Goal: Task Accomplishment & Management: Manage account settings

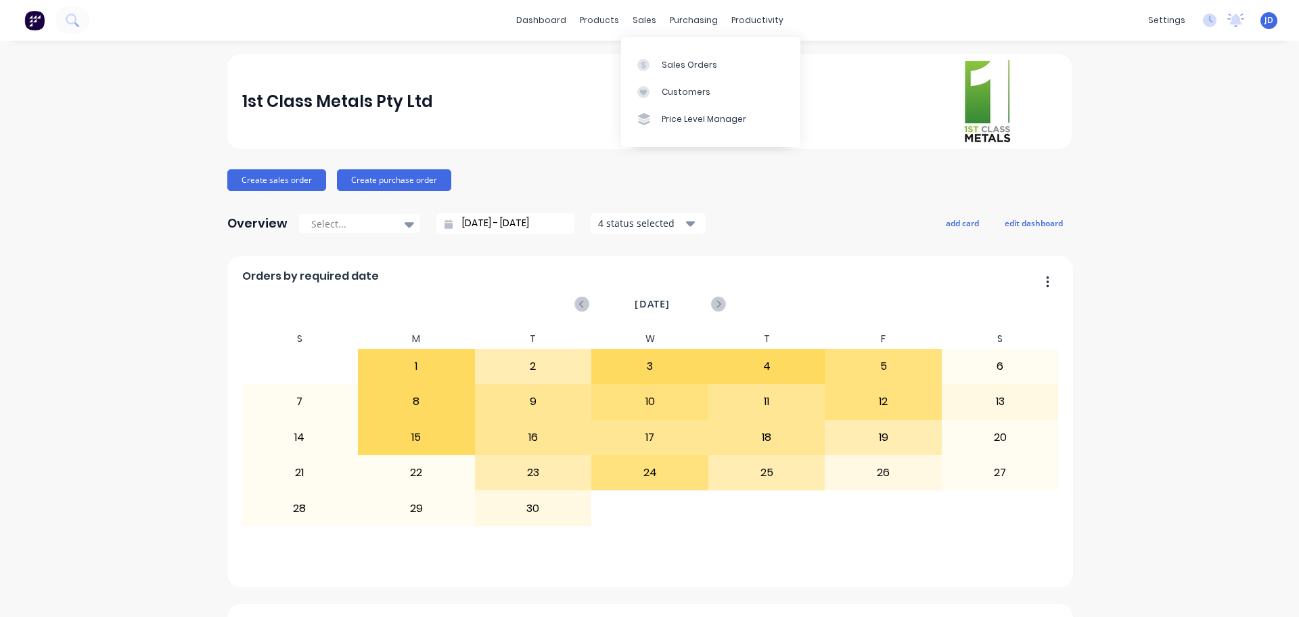
click at [647, 60] on icon at bounding box center [644, 65] width 12 height 12
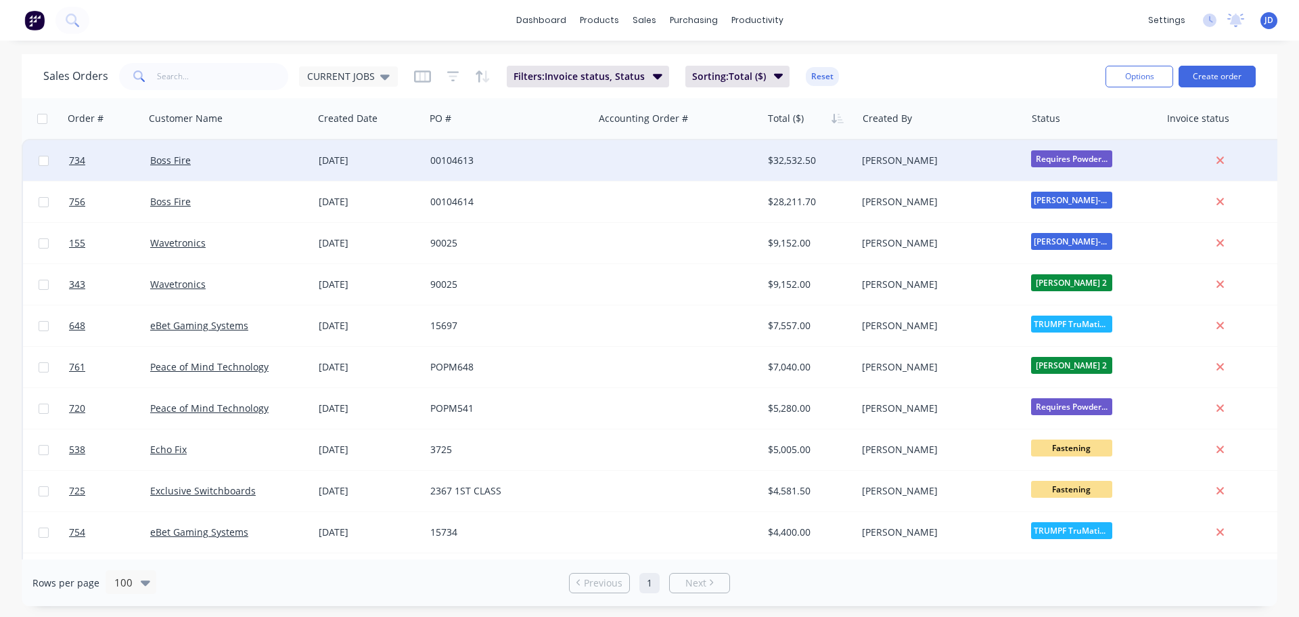
click at [1102, 159] on span "Requires Powder..." at bounding box center [1071, 158] width 81 height 17
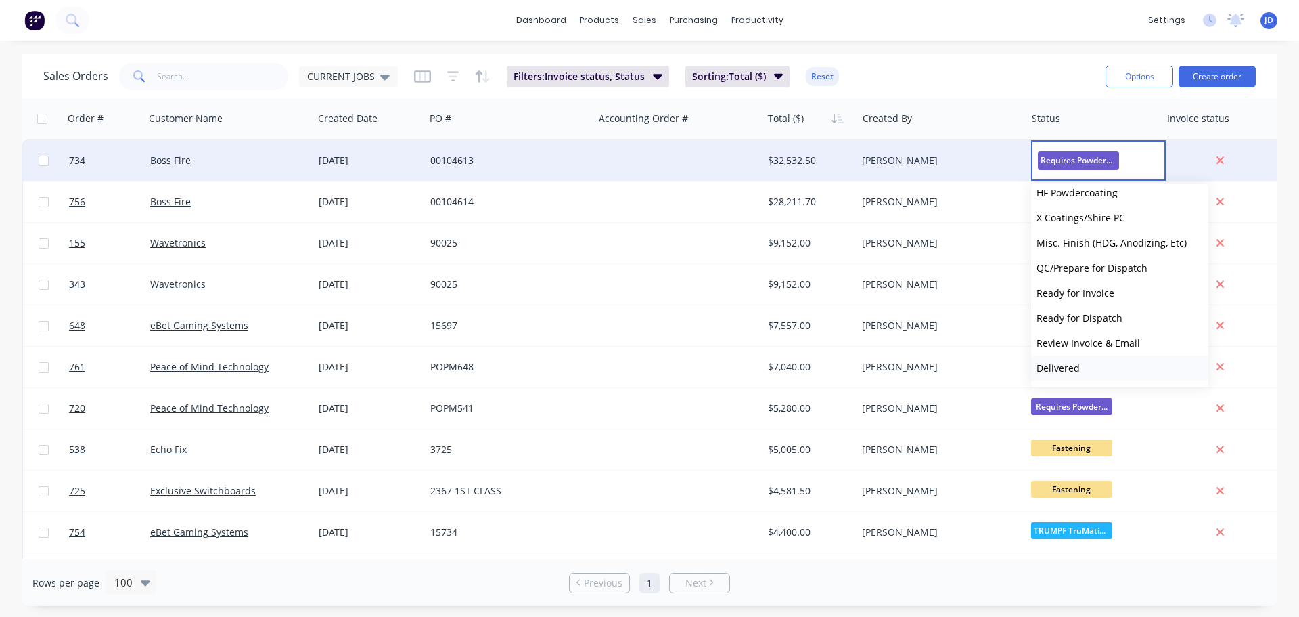
scroll to position [584, 0]
click at [1124, 271] on button "Ready for Invoice" at bounding box center [1119, 268] width 177 height 25
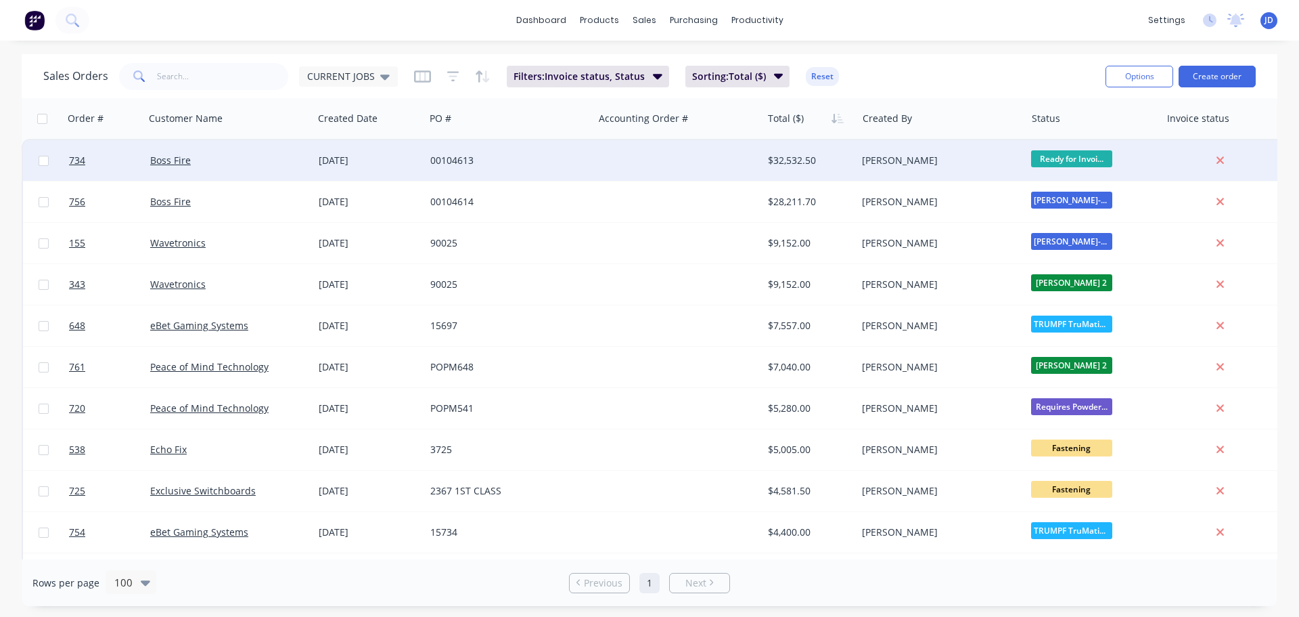
click at [1098, 152] on span "Ready for Invoi..." at bounding box center [1071, 158] width 81 height 17
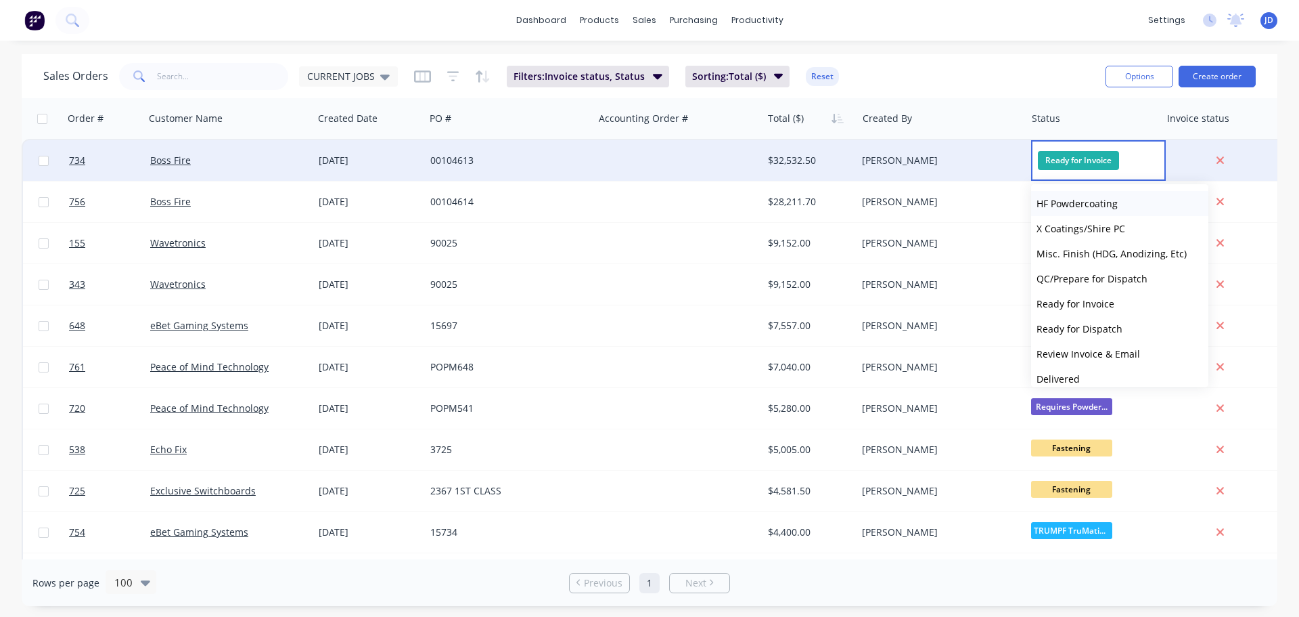
scroll to position [516, 0]
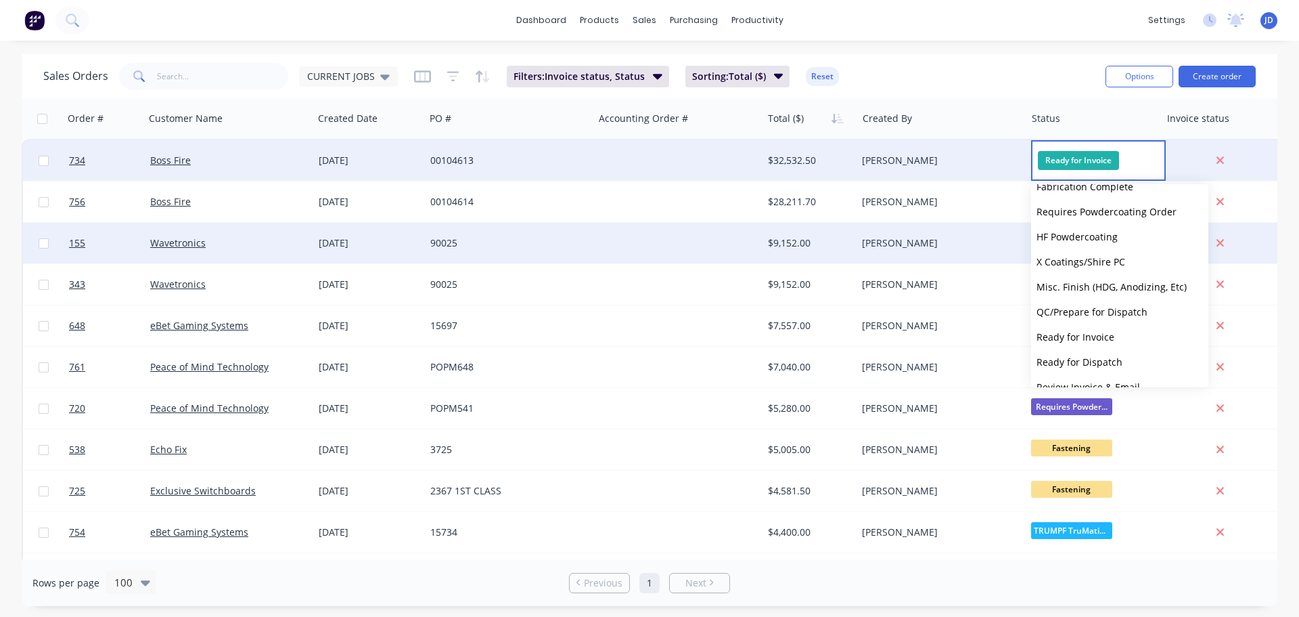
click at [1102, 238] on span "HF Powdercoating" at bounding box center [1077, 236] width 81 height 13
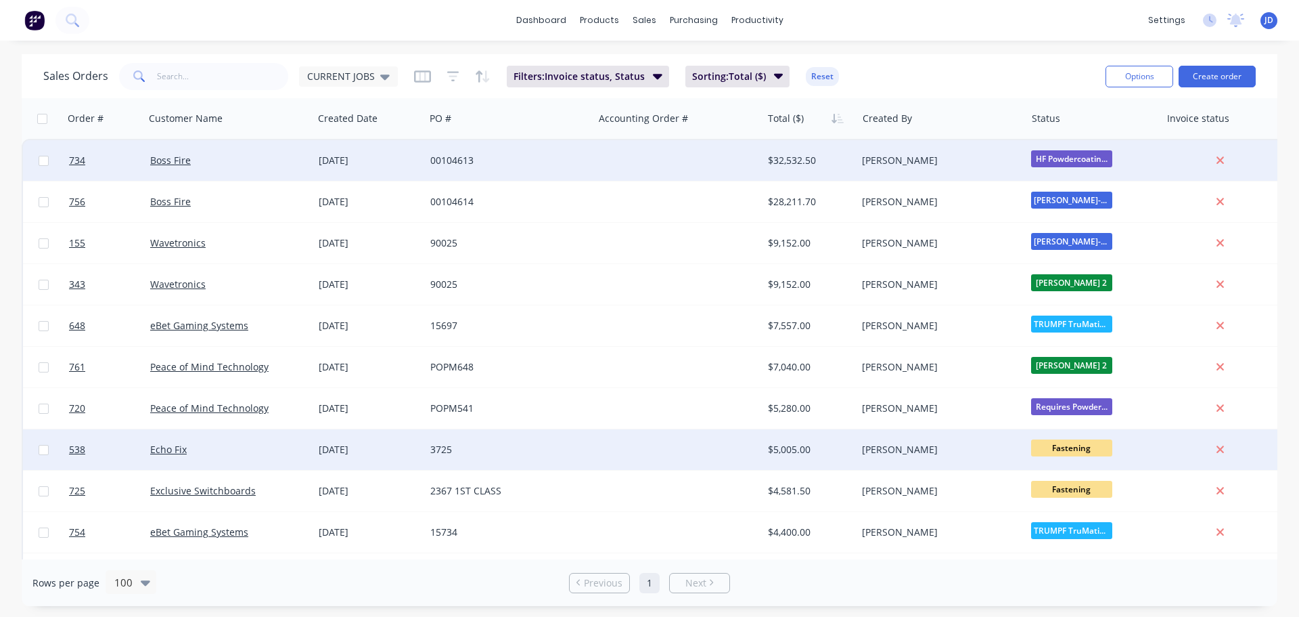
click at [1066, 447] on span "Fastening" at bounding box center [1071, 447] width 81 height 17
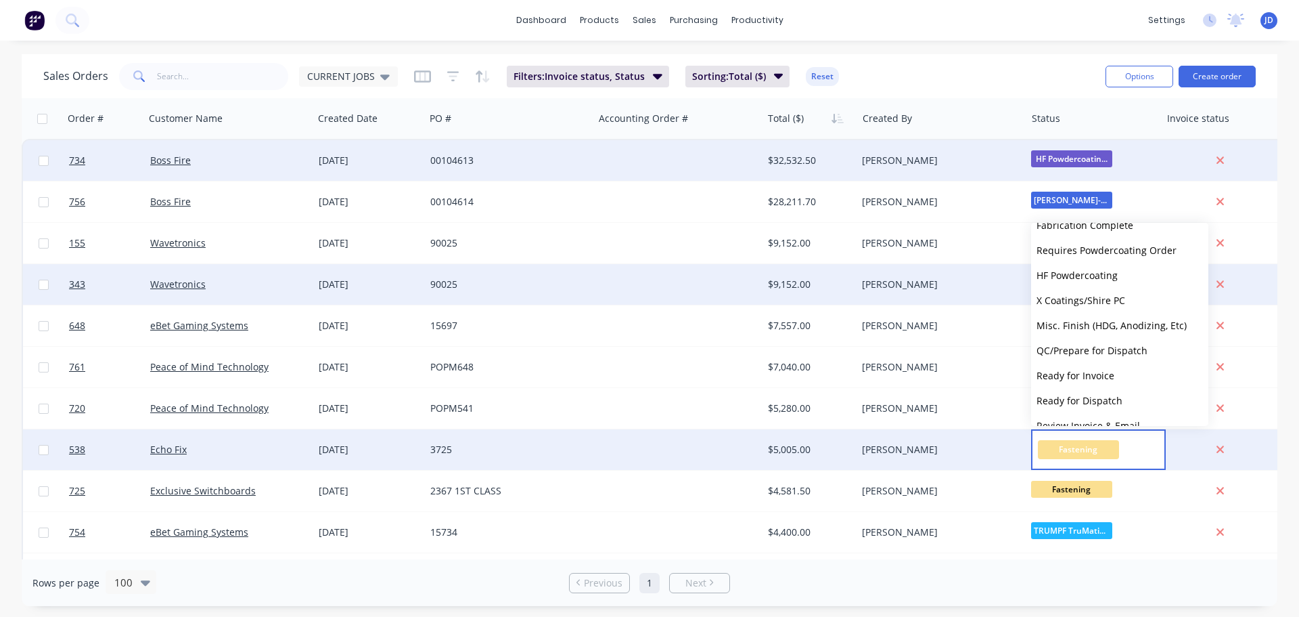
click at [1100, 273] on span "HF Powdercoating" at bounding box center [1077, 275] width 81 height 13
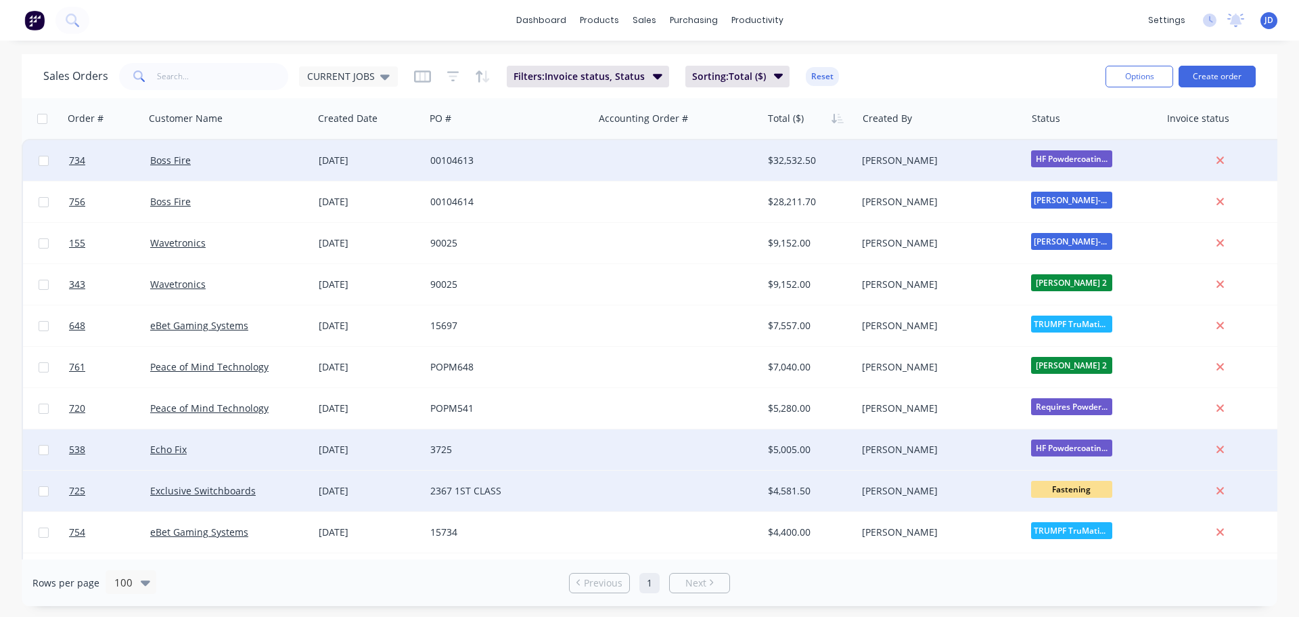
click at [883, 497] on div "[PERSON_NAME]" at bounding box center [941, 490] width 169 height 41
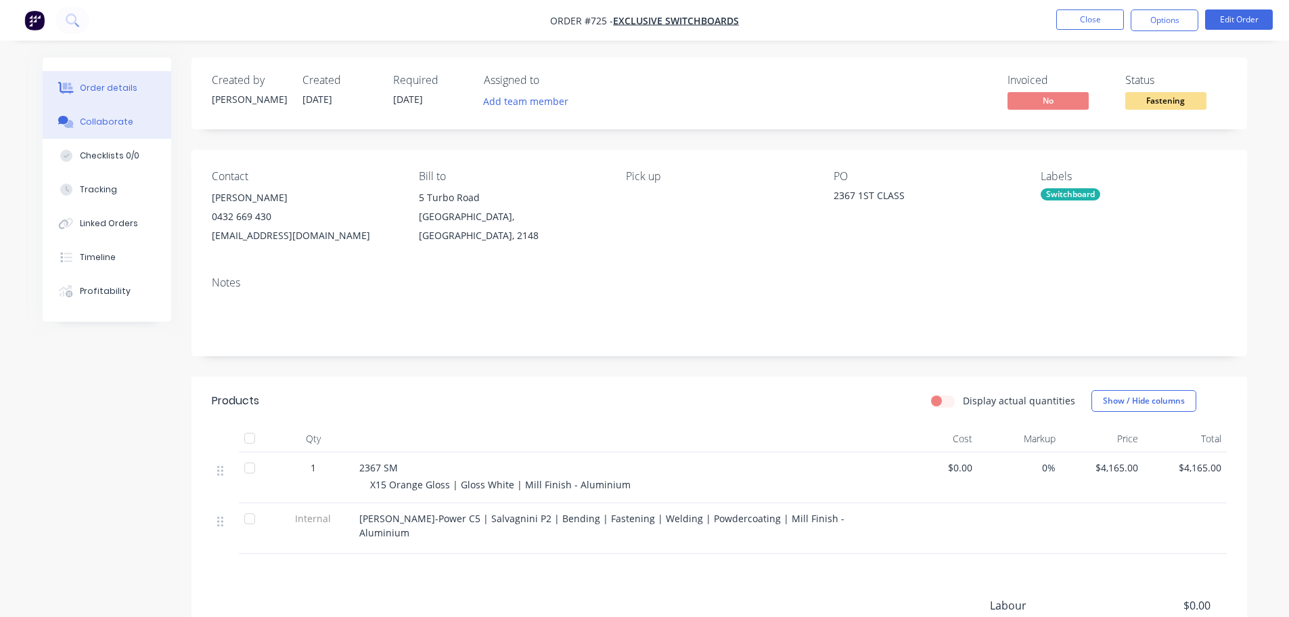
click at [143, 118] on button "Collaborate" at bounding box center [107, 122] width 129 height 34
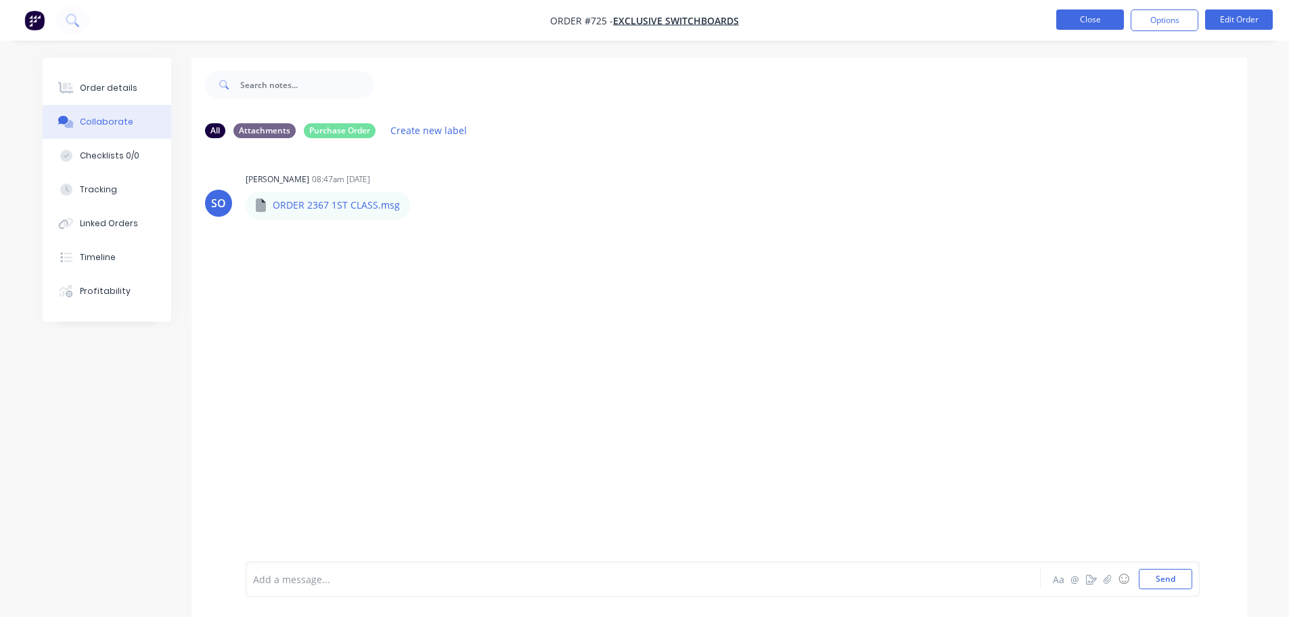
click at [1115, 15] on button "Close" at bounding box center [1090, 19] width 68 height 20
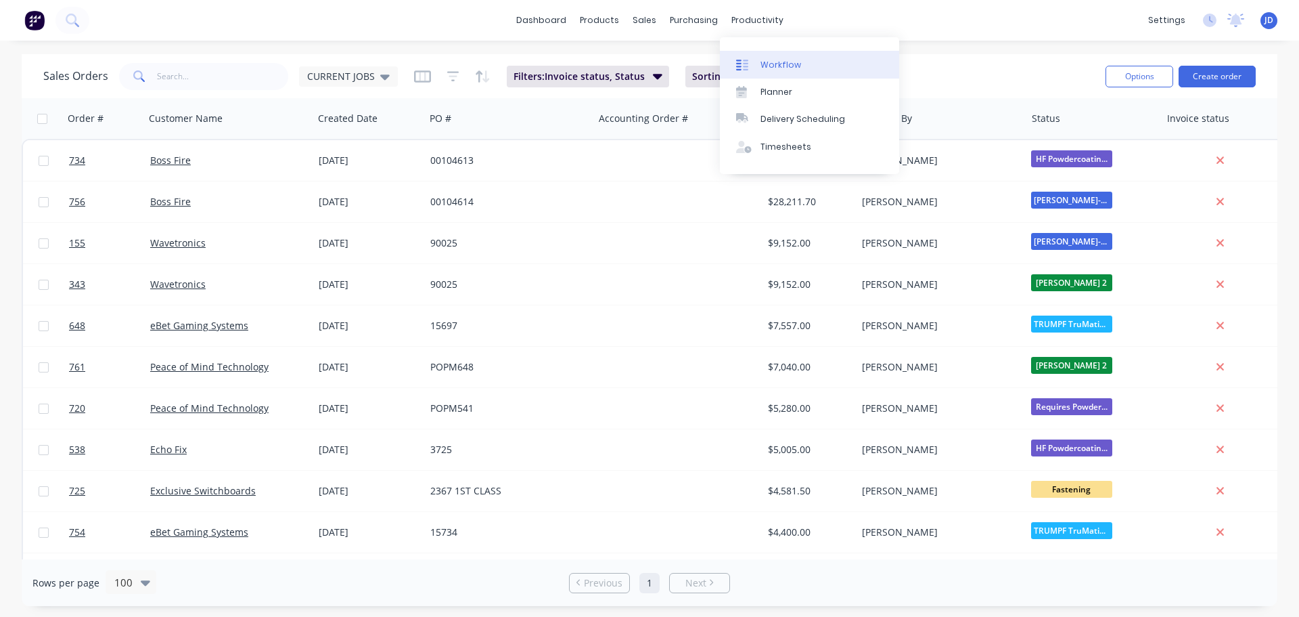
click at [740, 66] on icon at bounding box center [738, 65] width 5 height 11
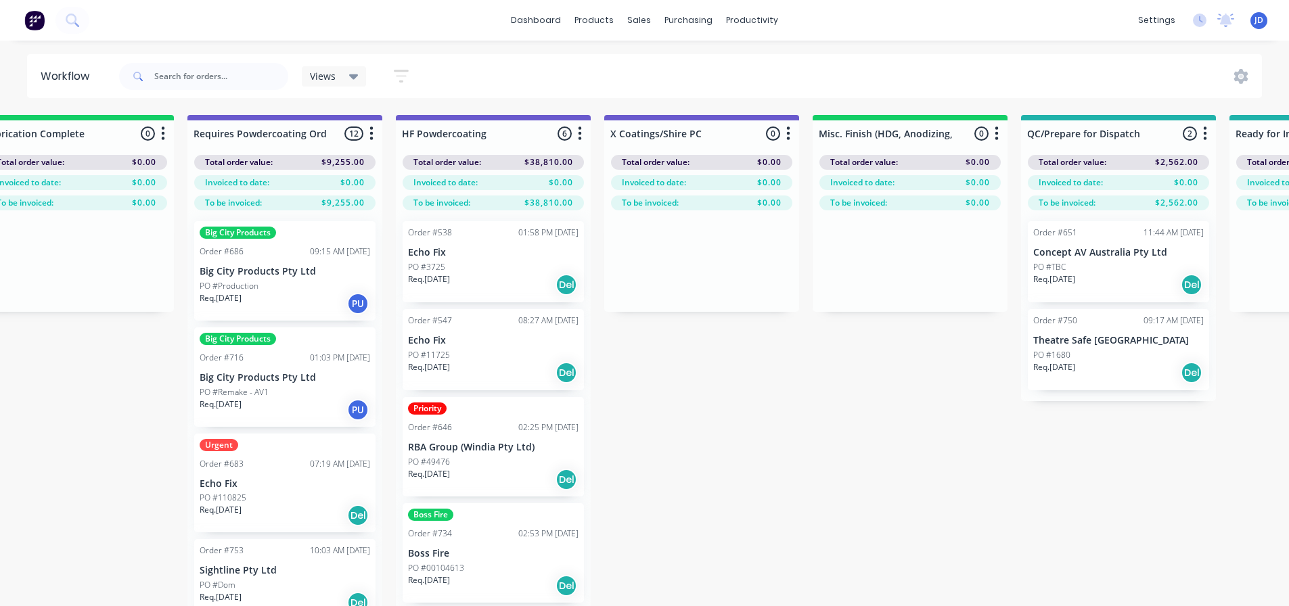
drag, startPoint x: 136, startPoint y: 366, endPoint x: 526, endPoint y: 360, distance: 389.9
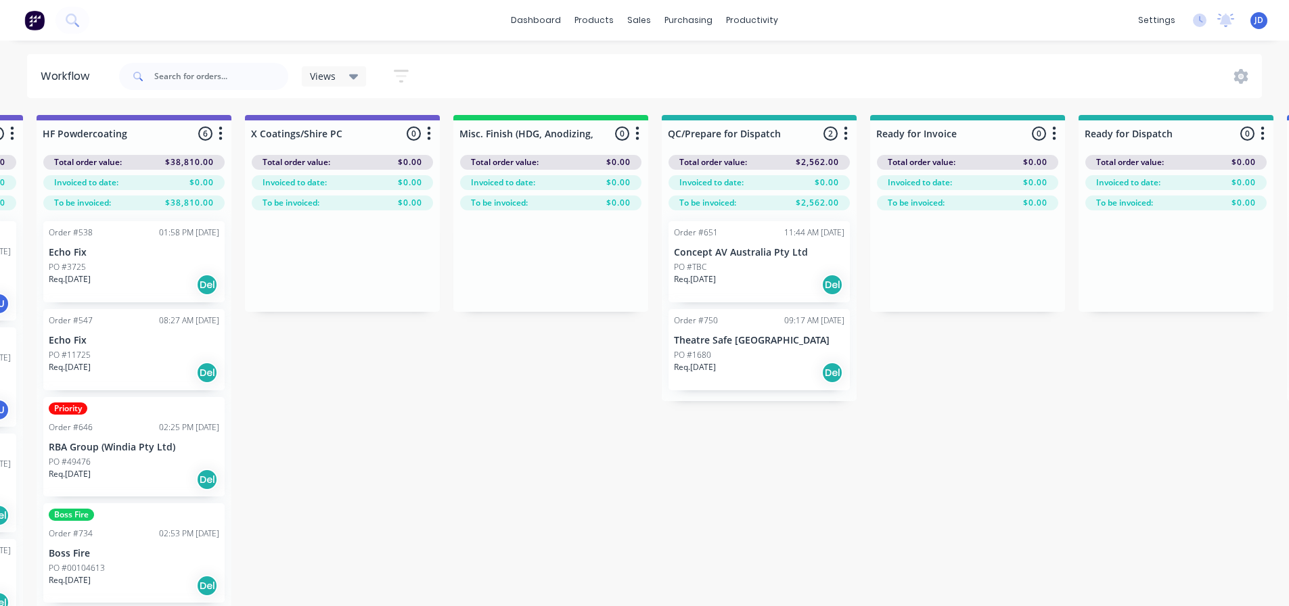
drag, startPoint x: 683, startPoint y: 455, endPoint x: 578, endPoint y: 437, distance: 106.5
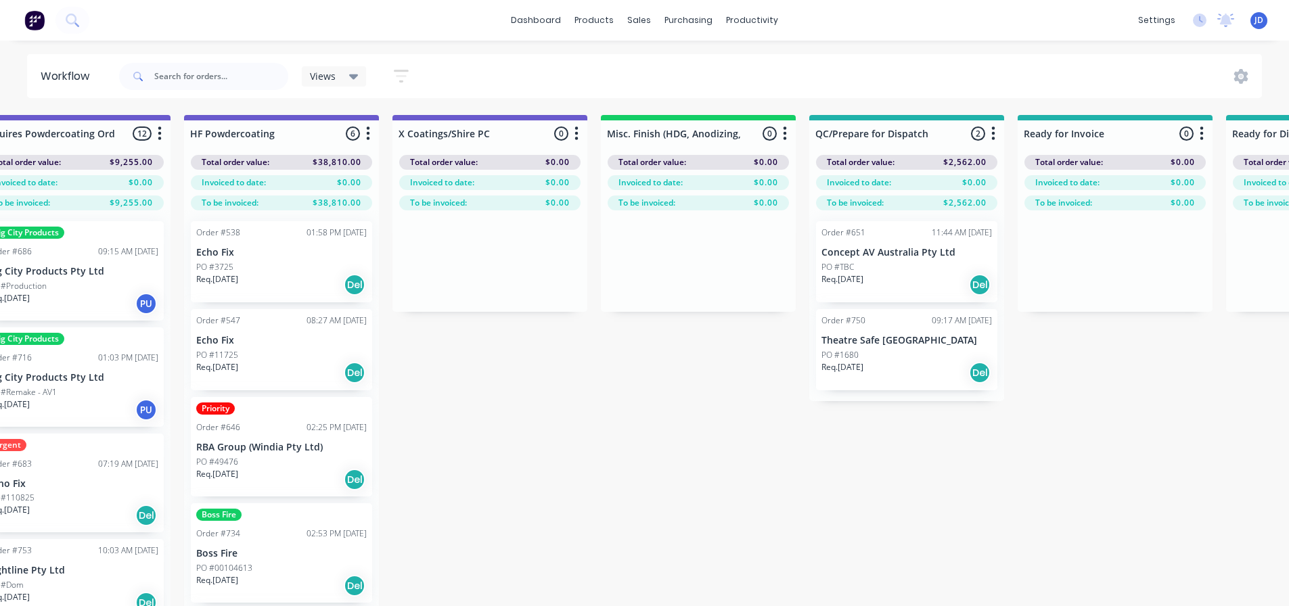
scroll to position [0, 4298]
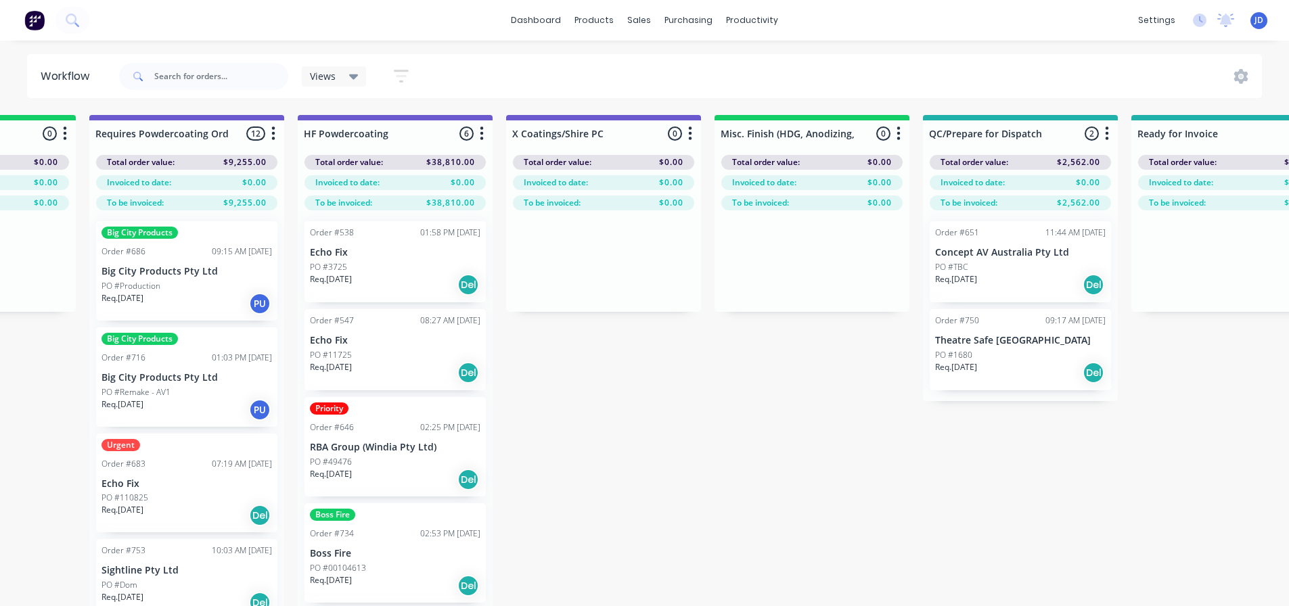
drag, startPoint x: 623, startPoint y: 376, endPoint x: 584, endPoint y: 370, distance: 39.2
